Goal: Information Seeking & Learning: Check status

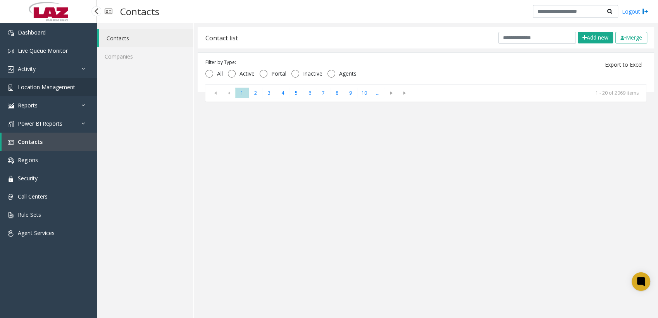
click at [31, 82] on link "Location Management" at bounding box center [48, 87] width 97 height 18
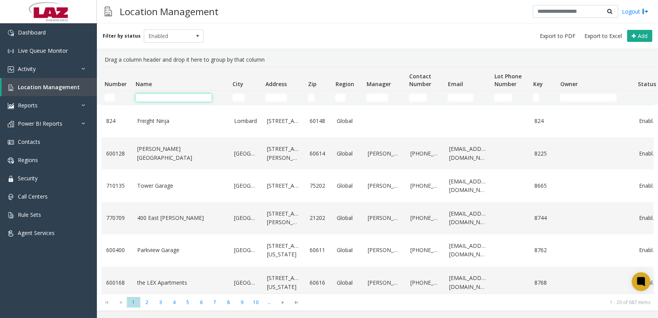
click at [192, 95] on input "Name Filter" at bounding box center [174, 98] width 76 height 8
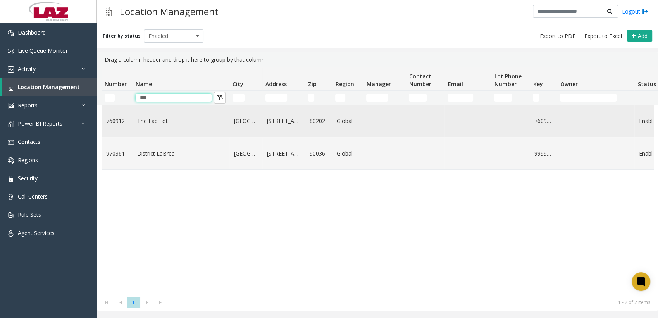
type input "***"
click at [164, 123] on link "The Lab Lot" at bounding box center [181, 121] width 88 height 9
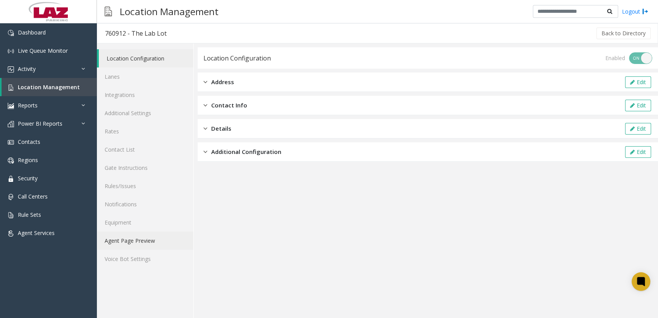
click at [136, 237] on link "Agent Page Preview" at bounding box center [145, 241] width 97 height 18
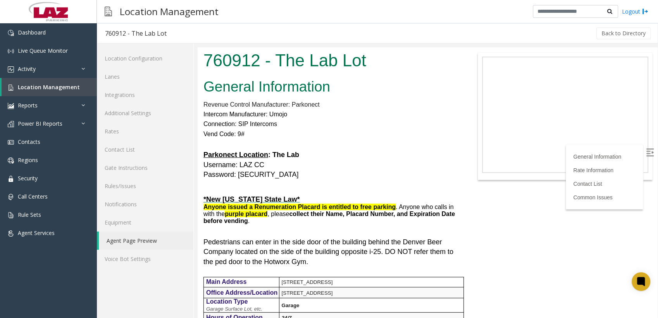
click at [408, 164] on h5 "Parkonect Location : The Lab Username: LAZ CC Password: [SECURITY_DATA]" at bounding box center [332, 164] width 257 height 29
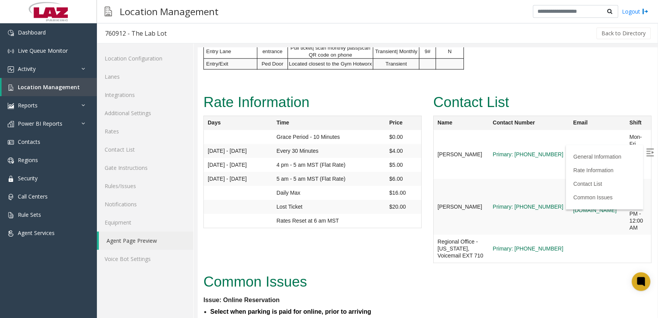
scroll to position [878, 0]
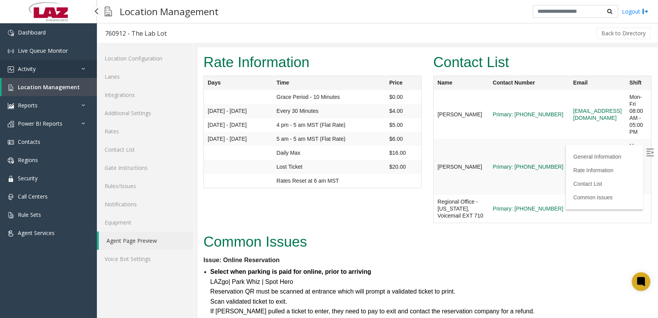
click at [37, 74] on link "Activity" at bounding box center [48, 69] width 97 height 18
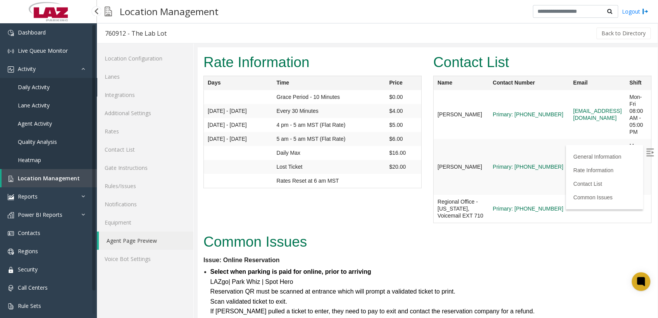
click at [31, 85] on span "Daily Activity" at bounding box center [34, 86] width 32 height 7
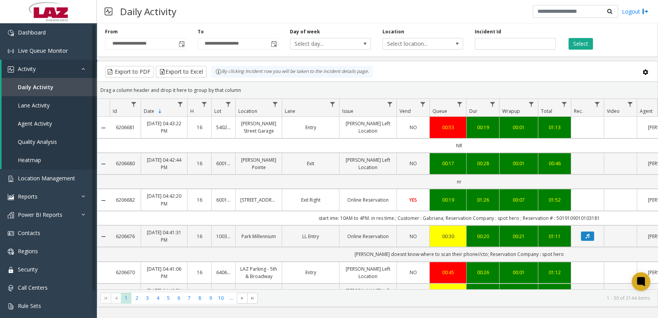
scroll to position [0, 151]
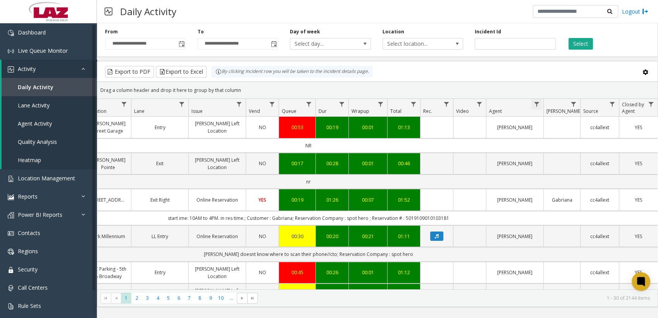
click at [534, 105] on span "Data table" at bounding box center [537, 104] width 6 height 6
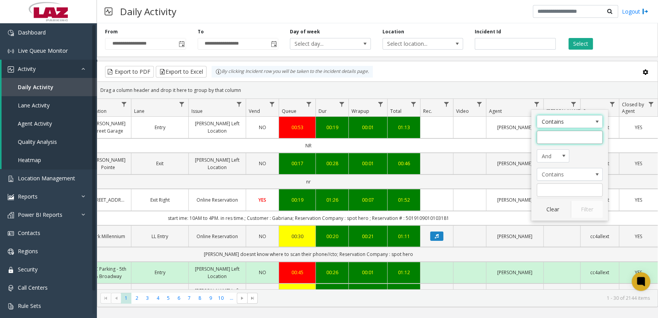
click at [544, 131] on input "Agent Filter" at bounding box center [570, 137] width 66 height 13
type input "*****"
click at [586, 205] on button "Filter" at bounding box center [587, 209] width 32 height 17
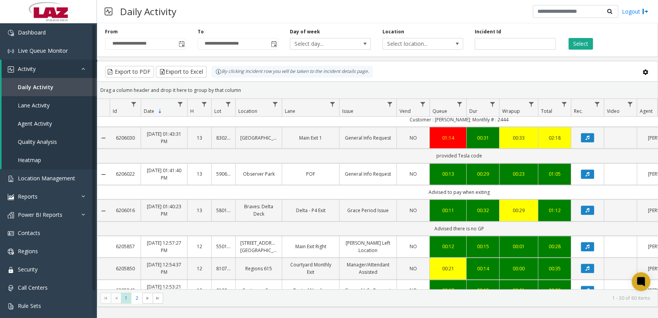
scroll to position [788, 0]
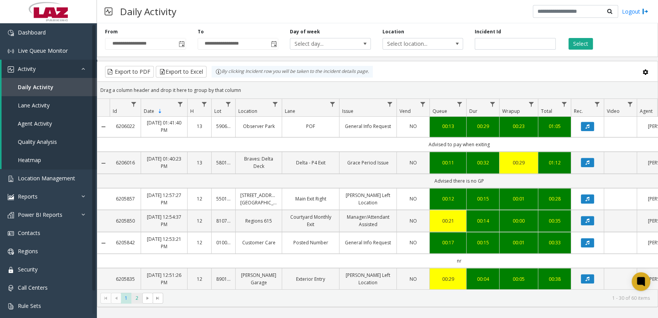
click at [137, 296] on span "2" at bounding box center [136, 298] width 10 height 10
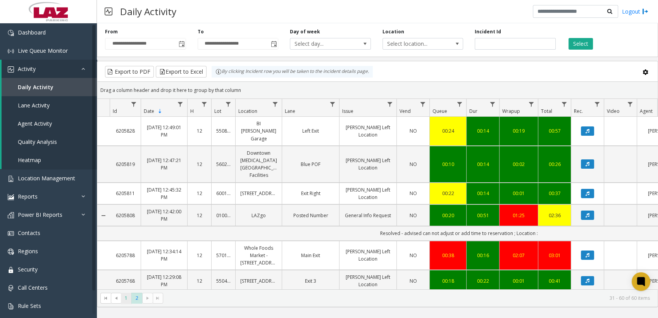
click at [127, 299] on span "1" at bounding box center [126, 298] width 10 height 10
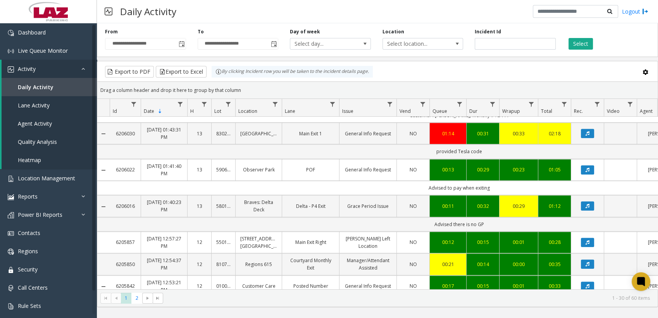
scroll to position [743, 0]
